Goal: Information Seeking & Learning: Understand process/instructions

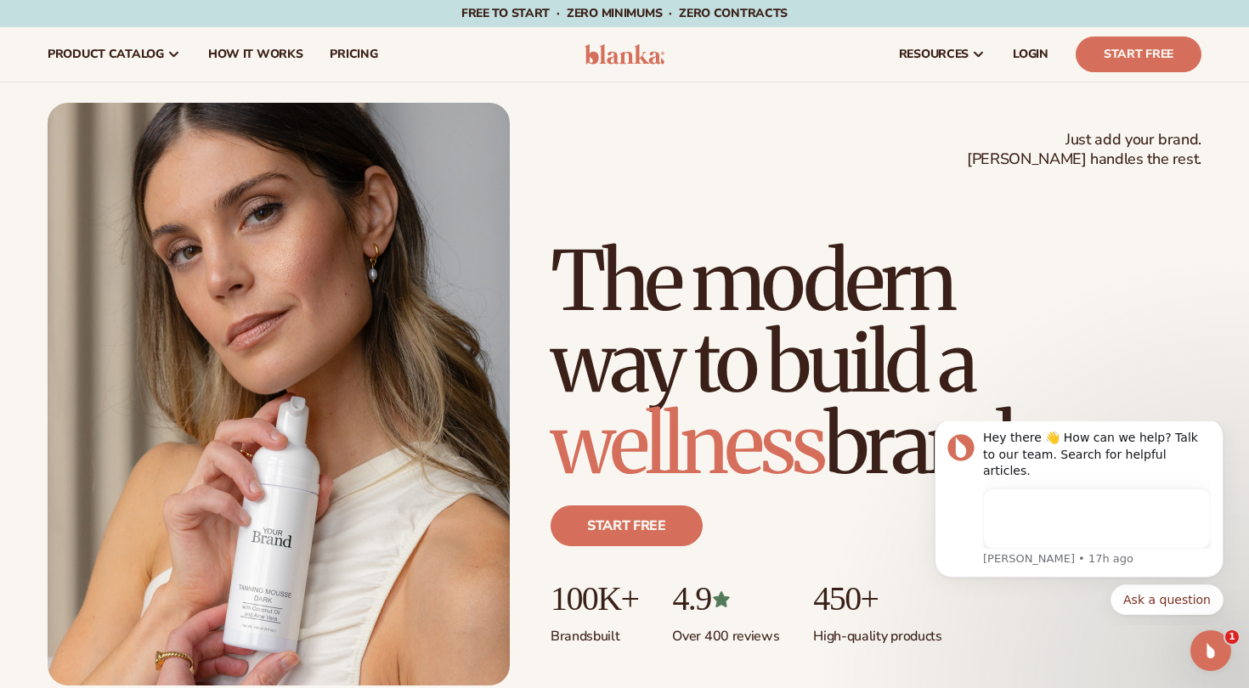
click at [622, 57] on img at bounding box center [625, 54] width 81 height 20
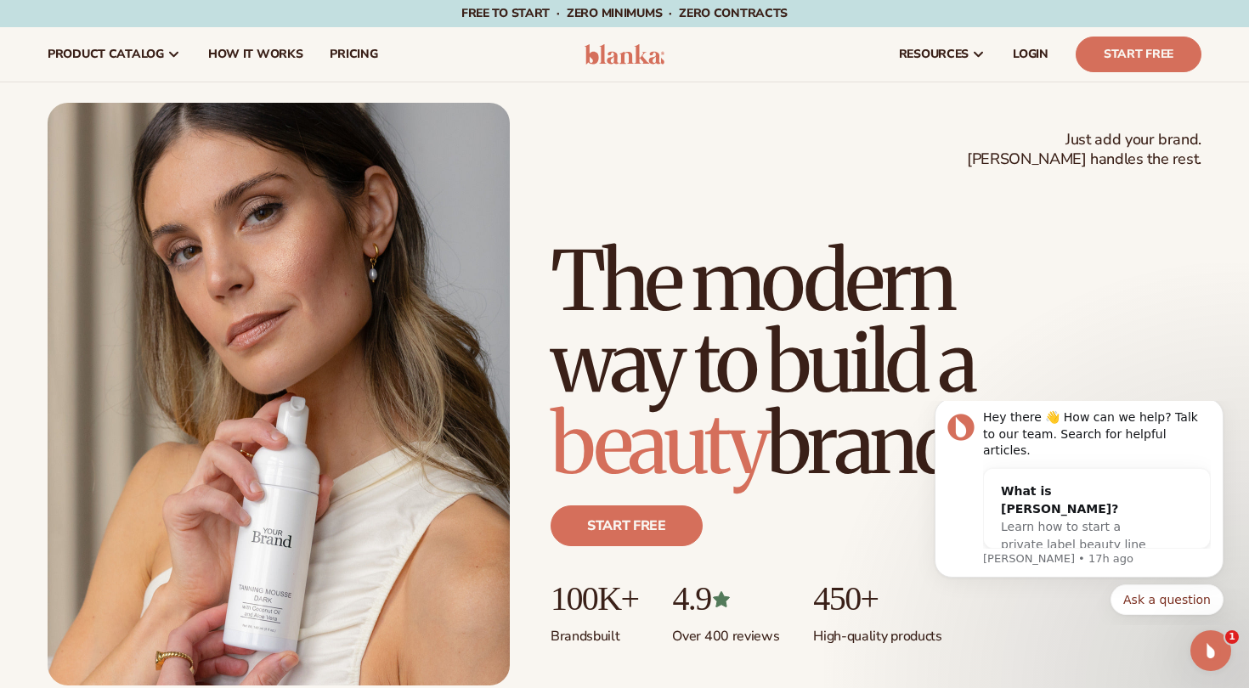
click at [621, 60] on img at bounding box center [625, 54] width 81 height 20
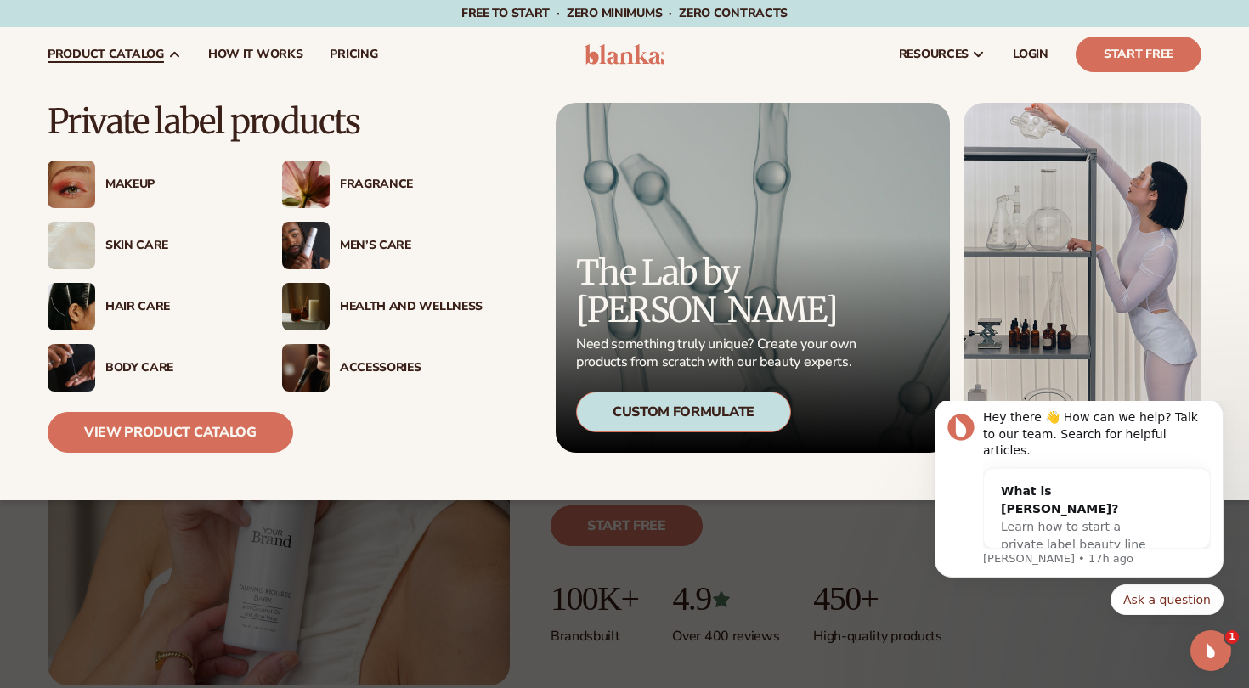
click at [172, 52] on icon at bounding box center [174, 55] width 14 height 14
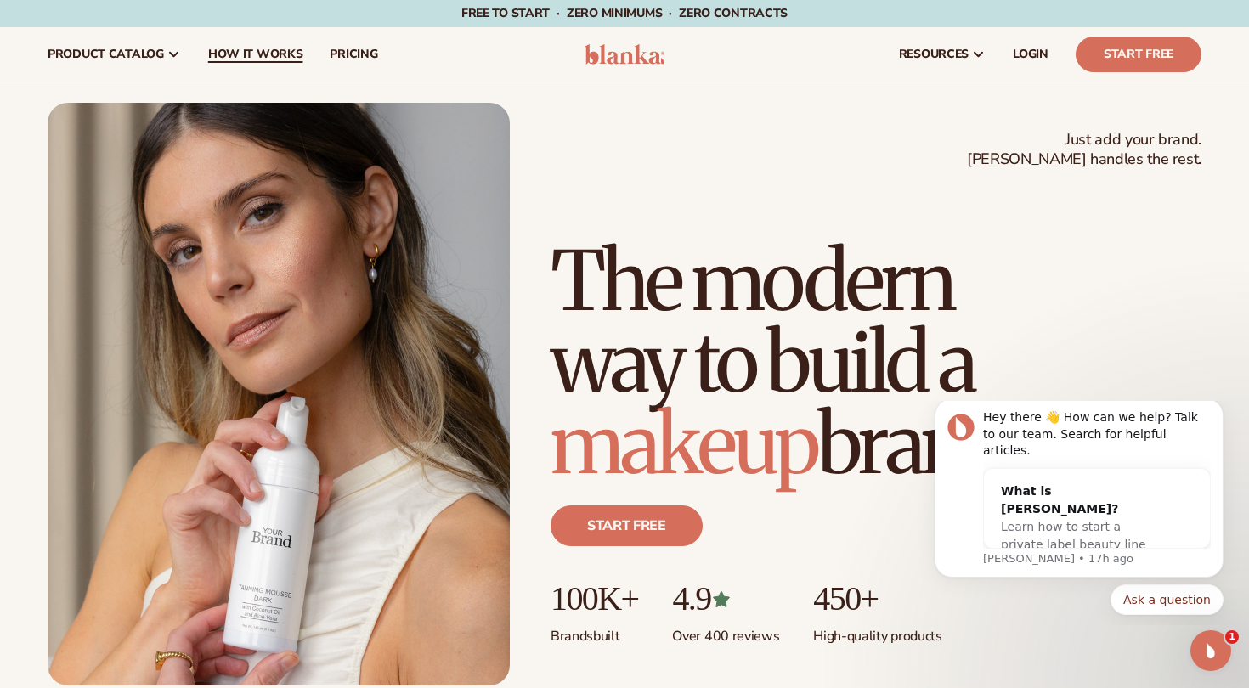
click at [252, 59] on span "How It Works" at bounding box center [255, 55] width 95 height 14
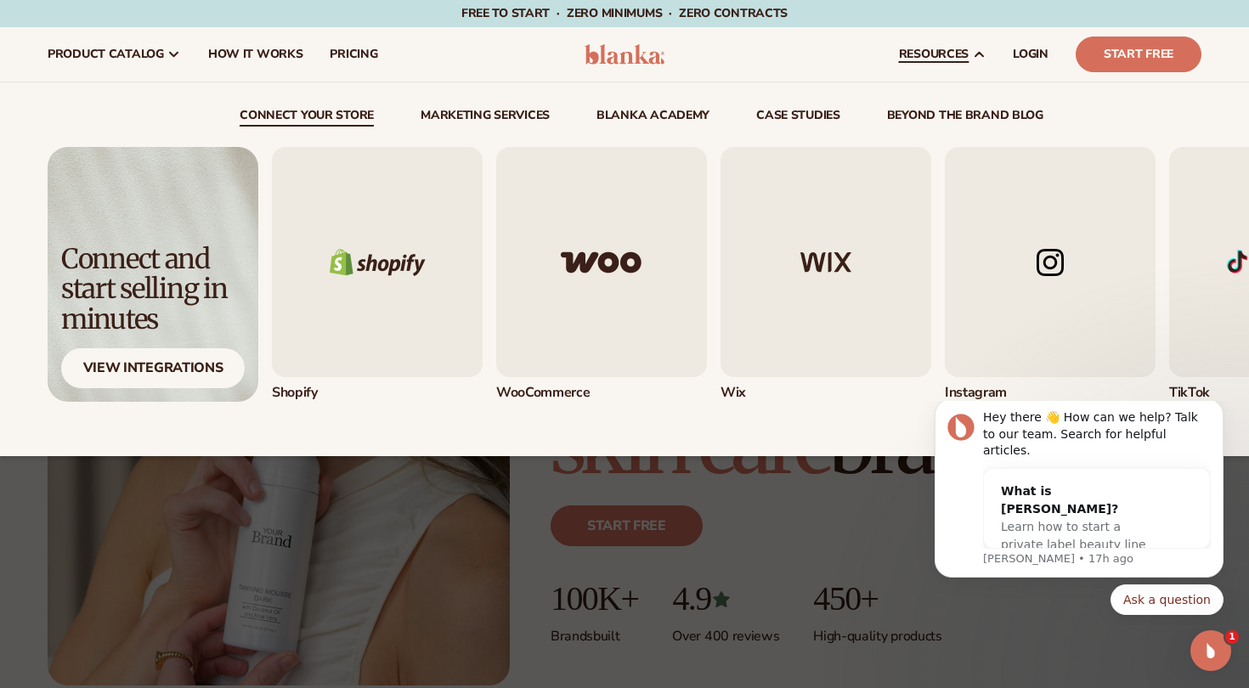
click at [978, 52] on icon at bounding box center [979, 55] width 14 height 14
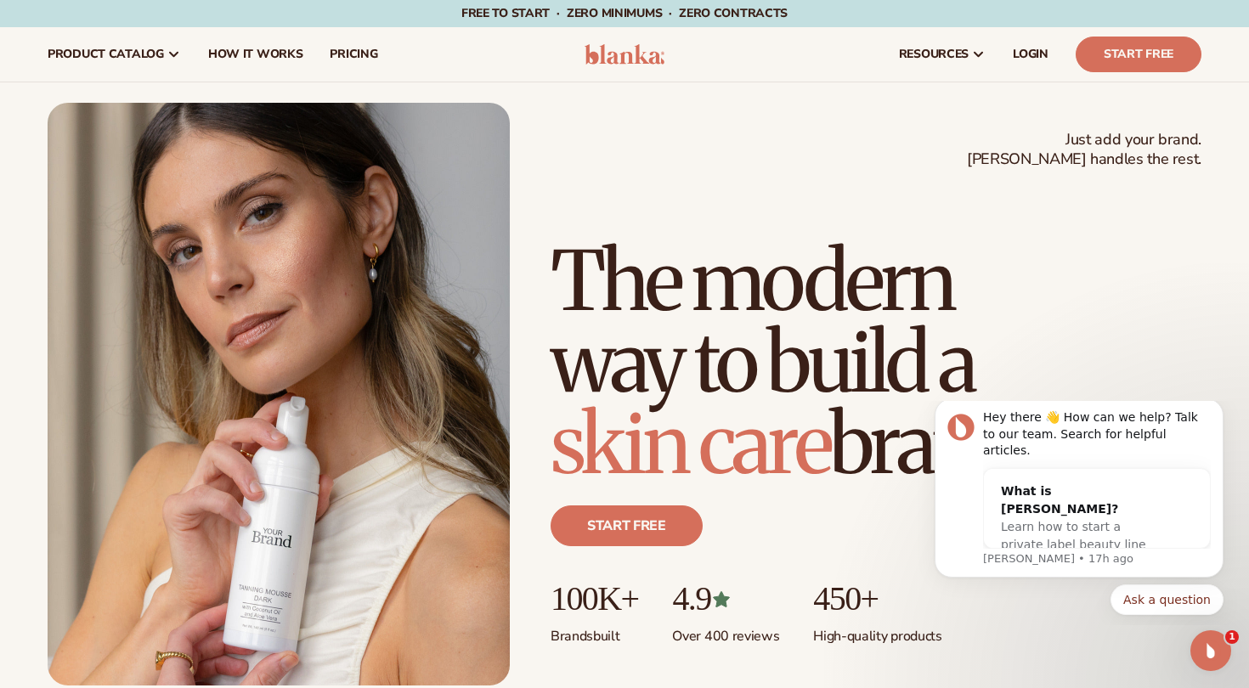
click at [620, 64] on img at bounding box center [625, 54] width 81 height 20
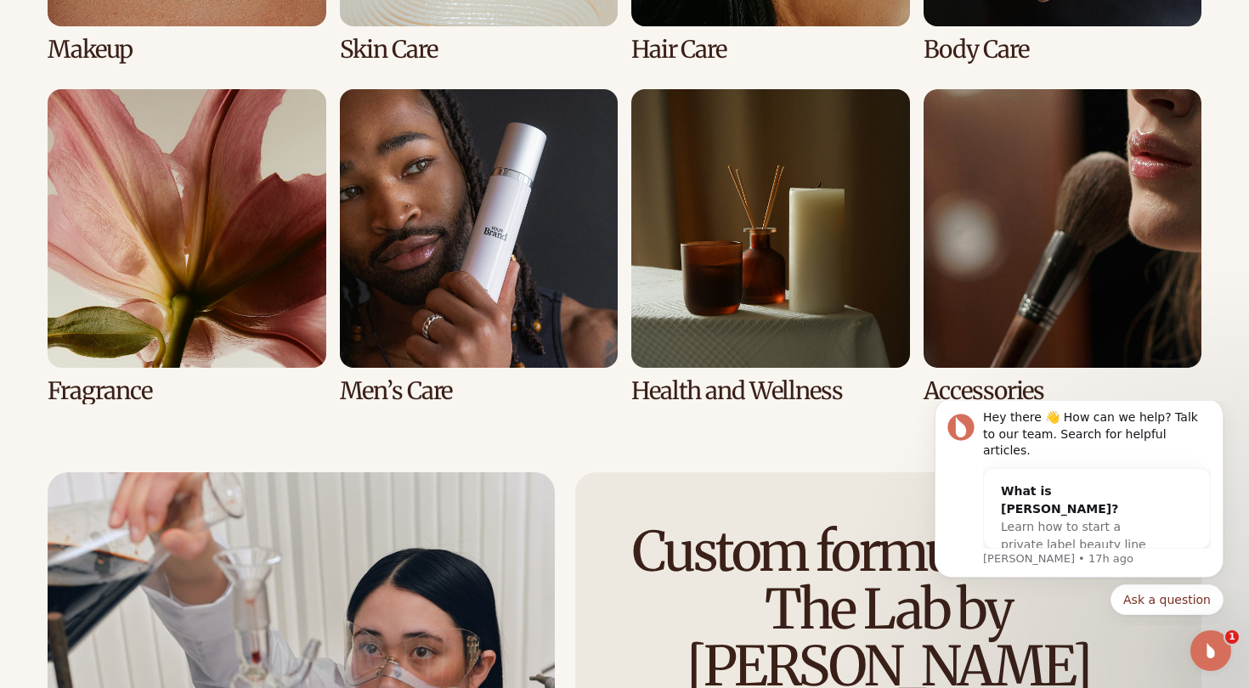
scroll to position [3589, 0]
